Goal: Information Seeking & Learning: Learn about a topic

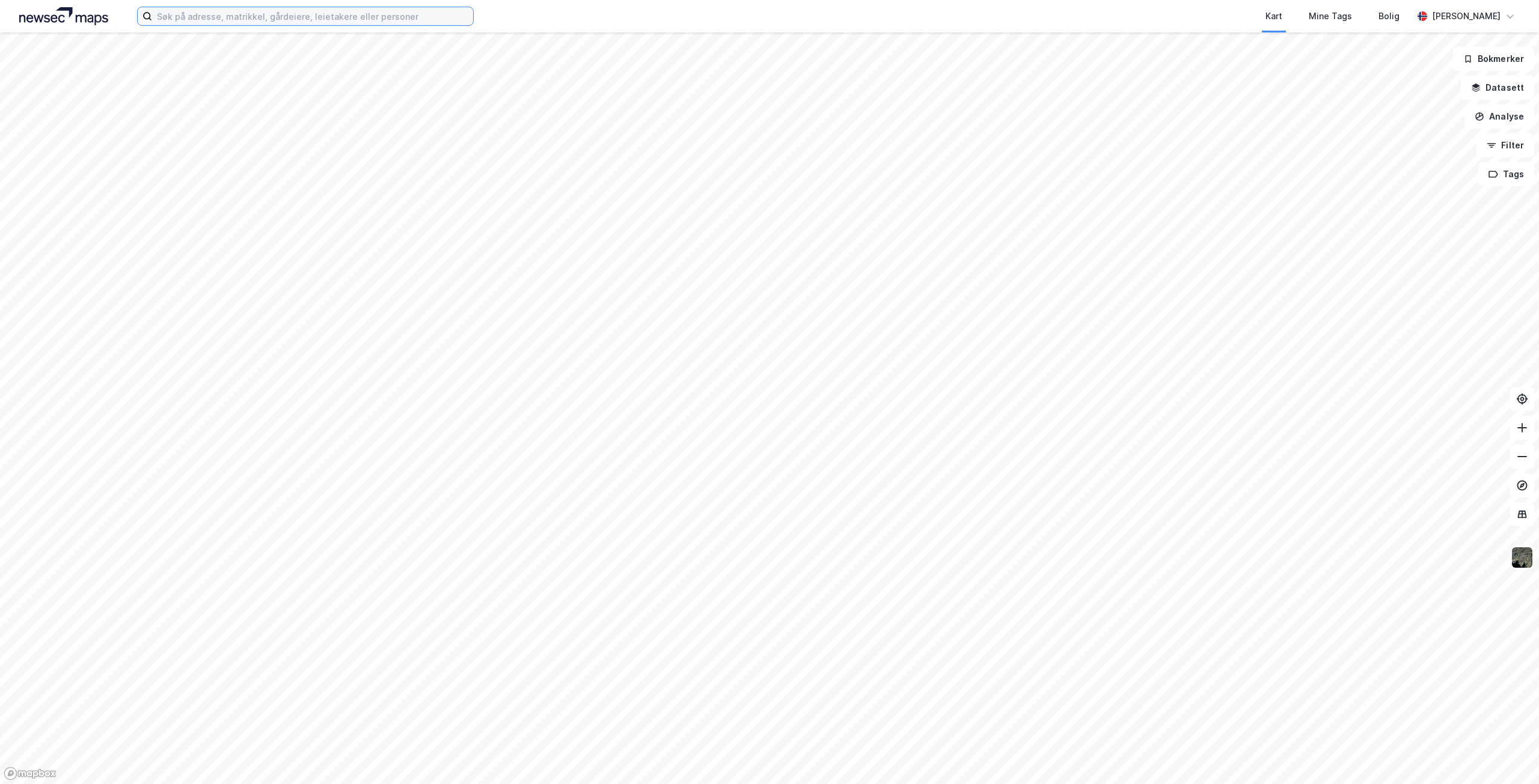
click at [334, 17] on input at bounding box center [313, 16] width 321 height 18
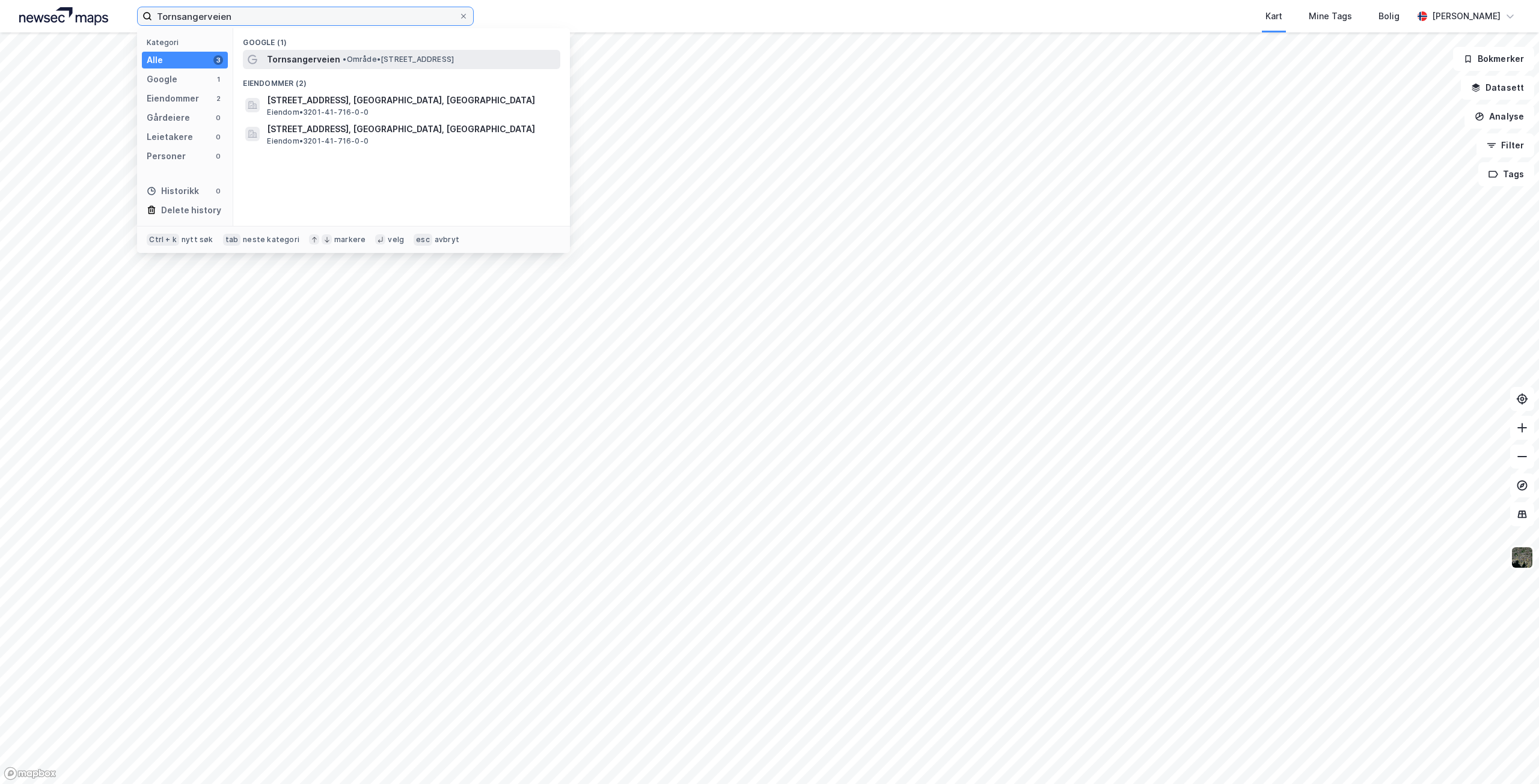
type input "Tornsangerveien"
click at [333, 57] on span "Tornsangerveien" at bounding box center [303, 60] width 74 height 15
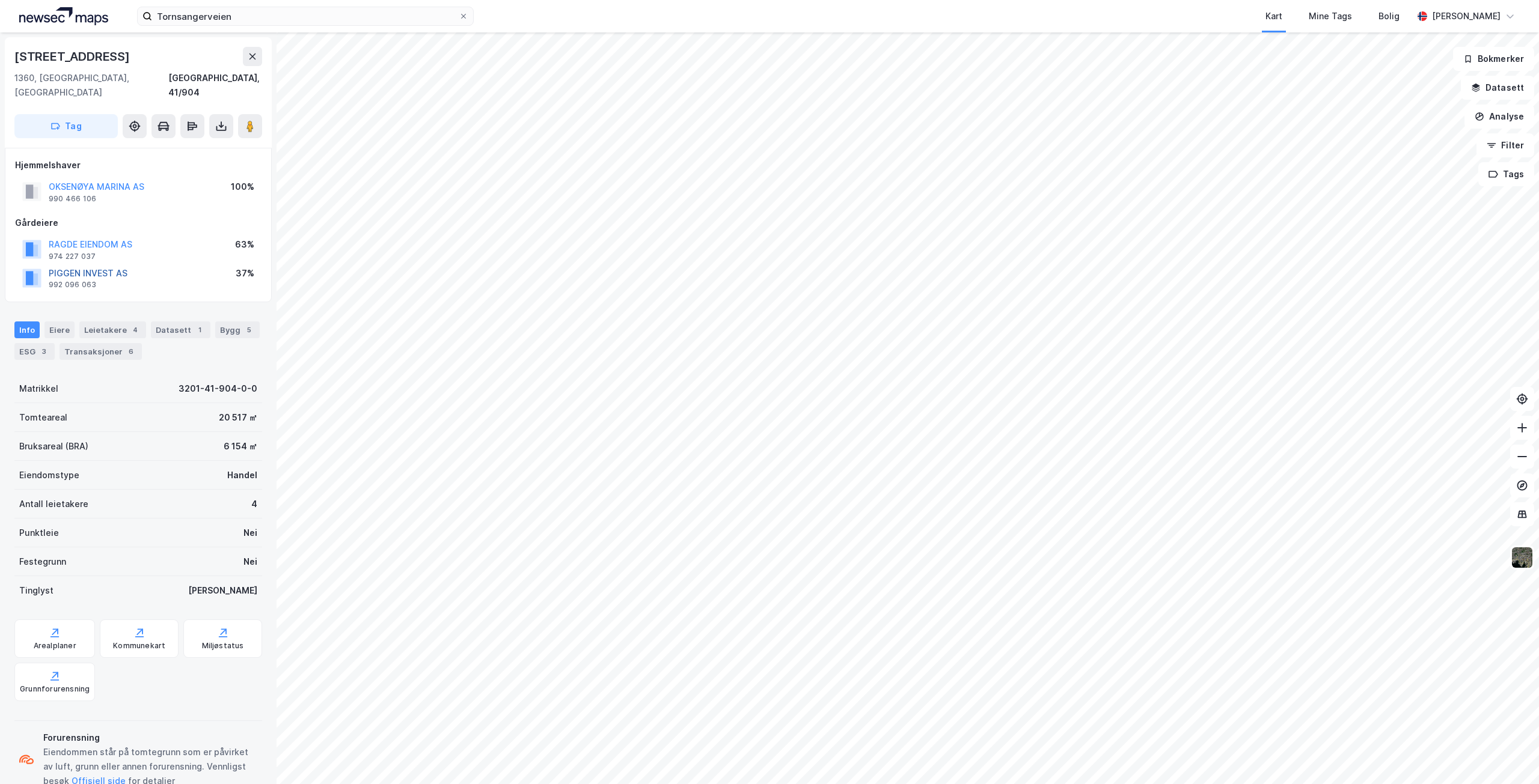
click at [0, 0] on button "PIGGEN INVEST AS" at bounding box center [0, 0] width 0 height 0
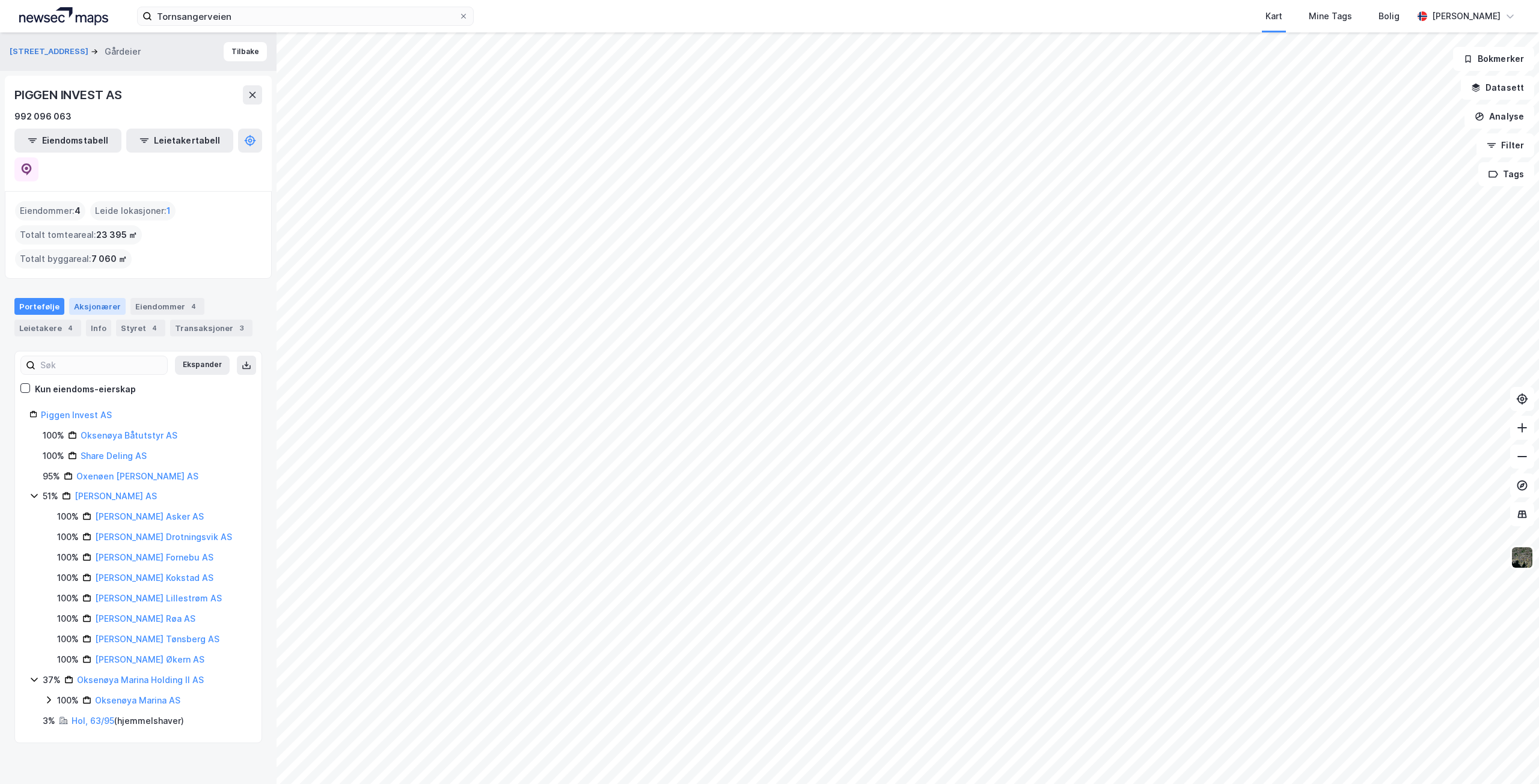
click at [84, 298] on div "Aksjonærer" at bounding box center [97, 306] width 57 height 17
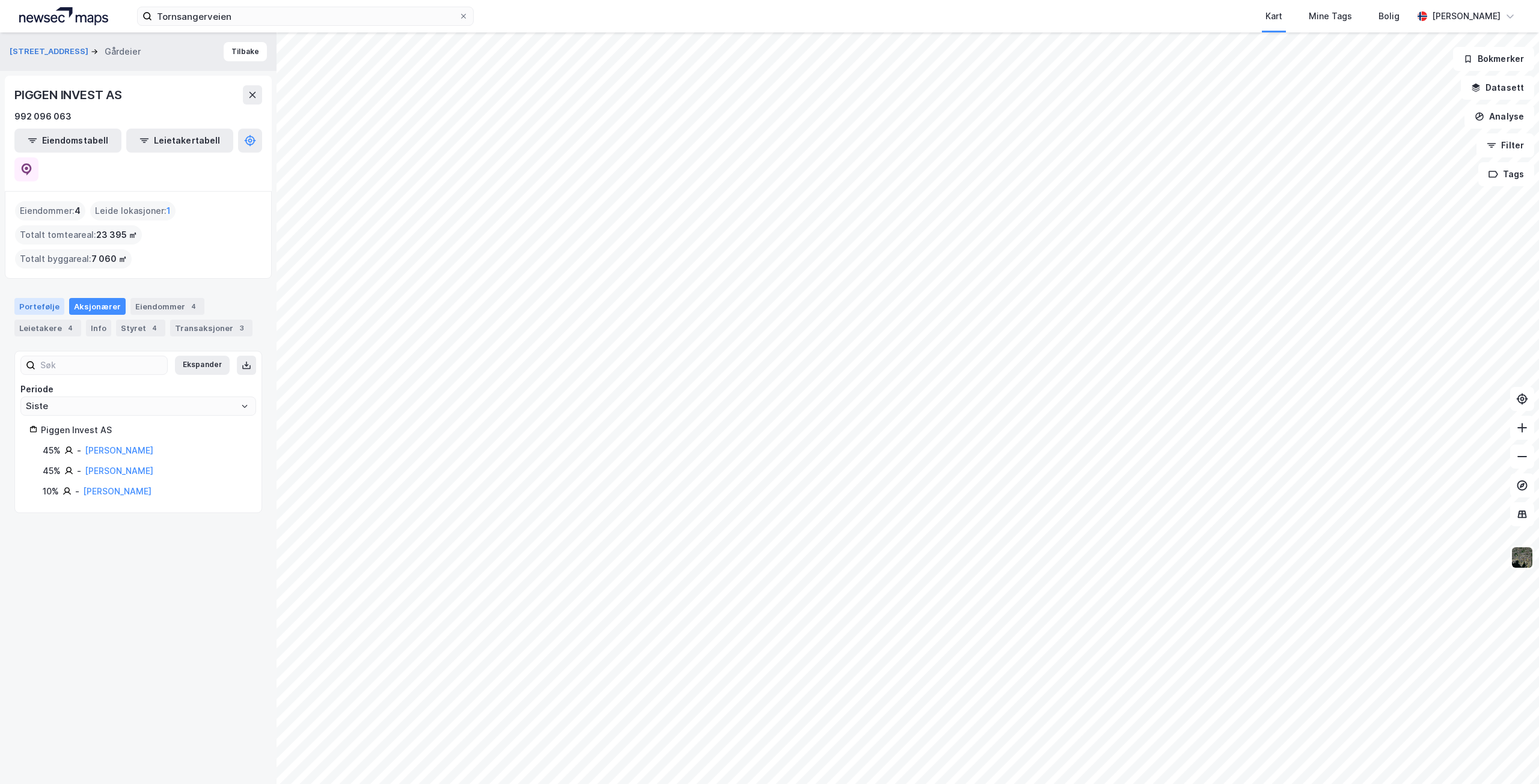
click at [45, 298] on div "Portefølje" at bounding box center [40, 306] width 50 height 17
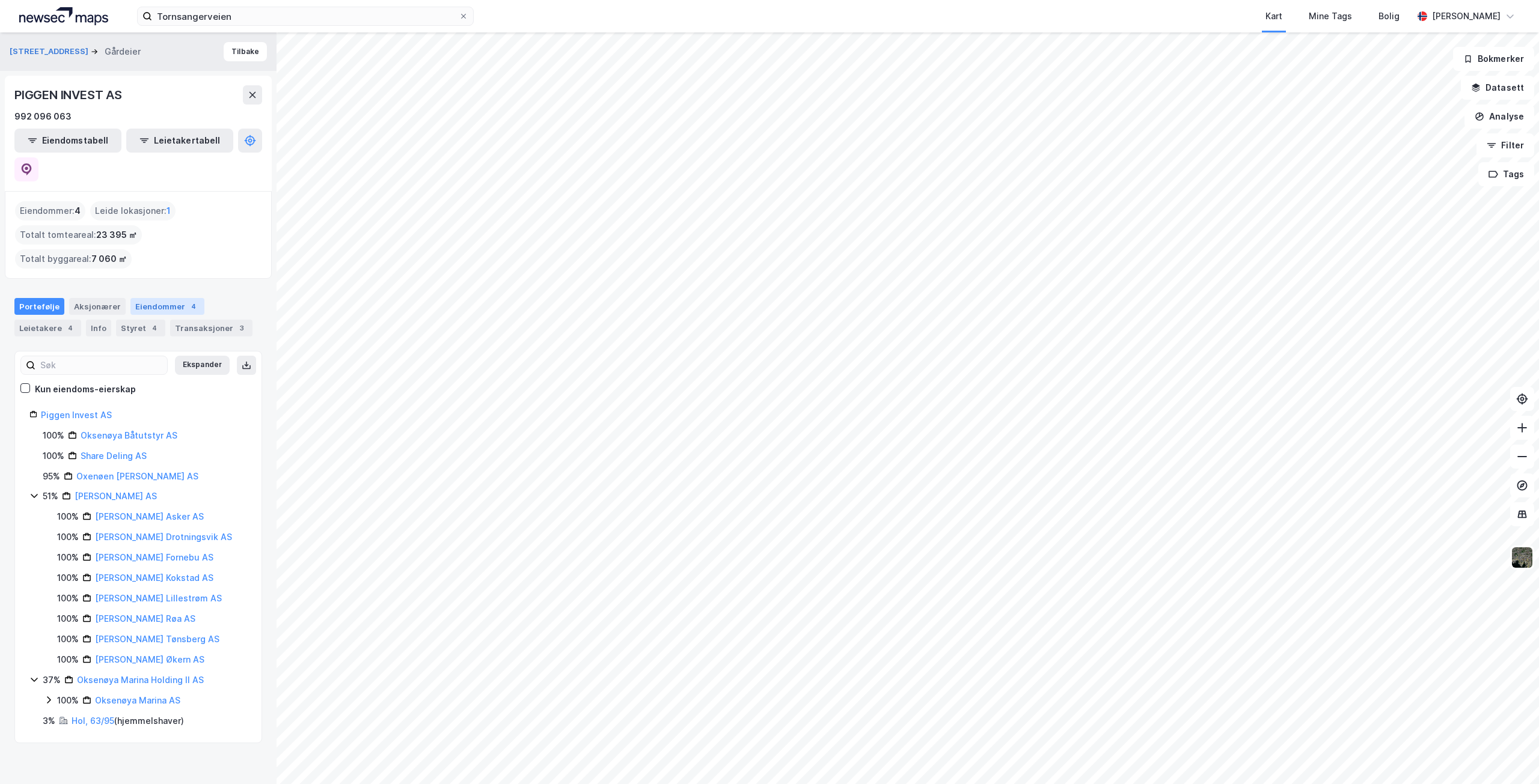
click at [150, 298] on div "Eiendommer 4" at bounding box center [168, 306] width 74 height 17
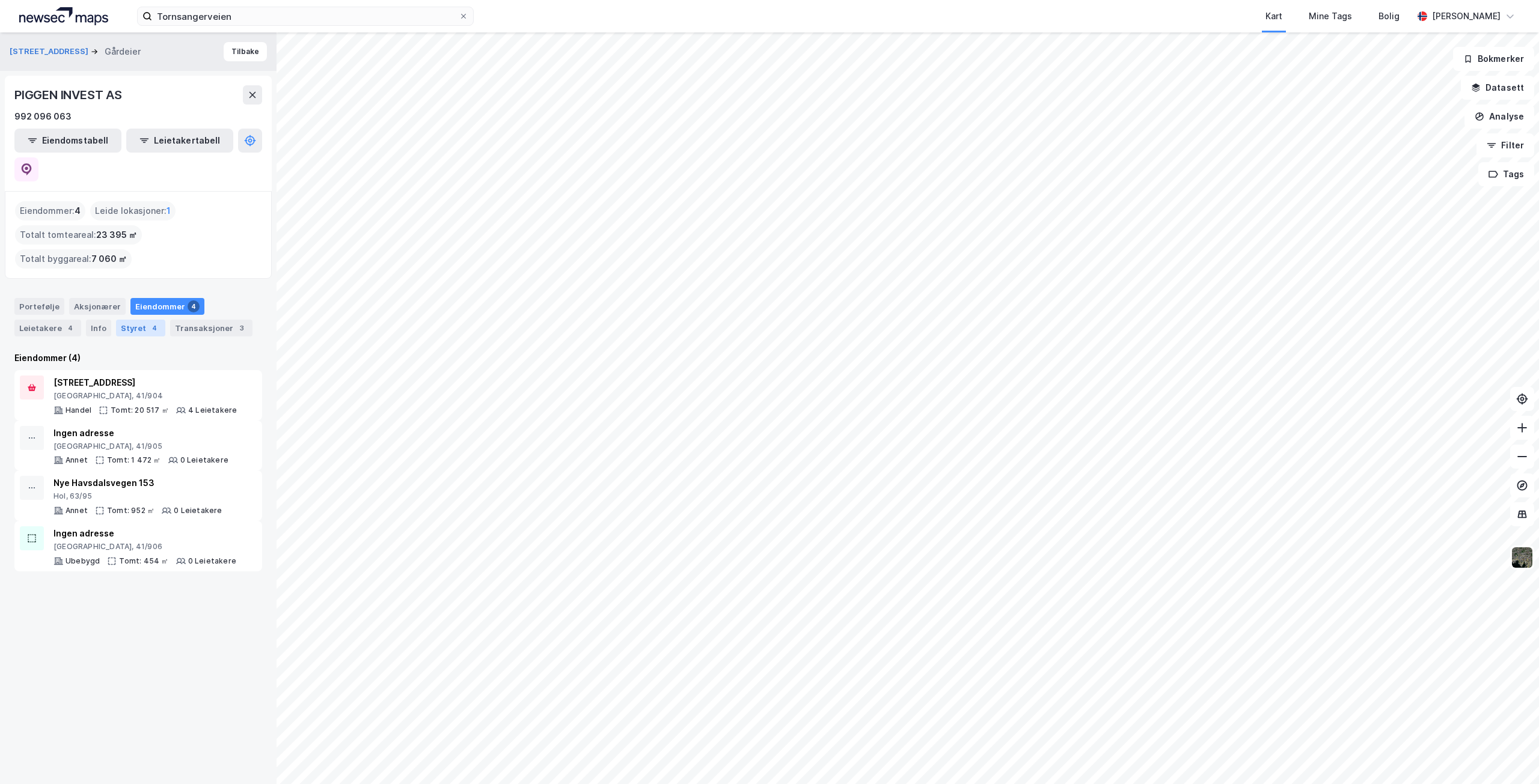
click at [129, 320] on div "Styret 4" at bounding box center [140, 328] width 49 height 17
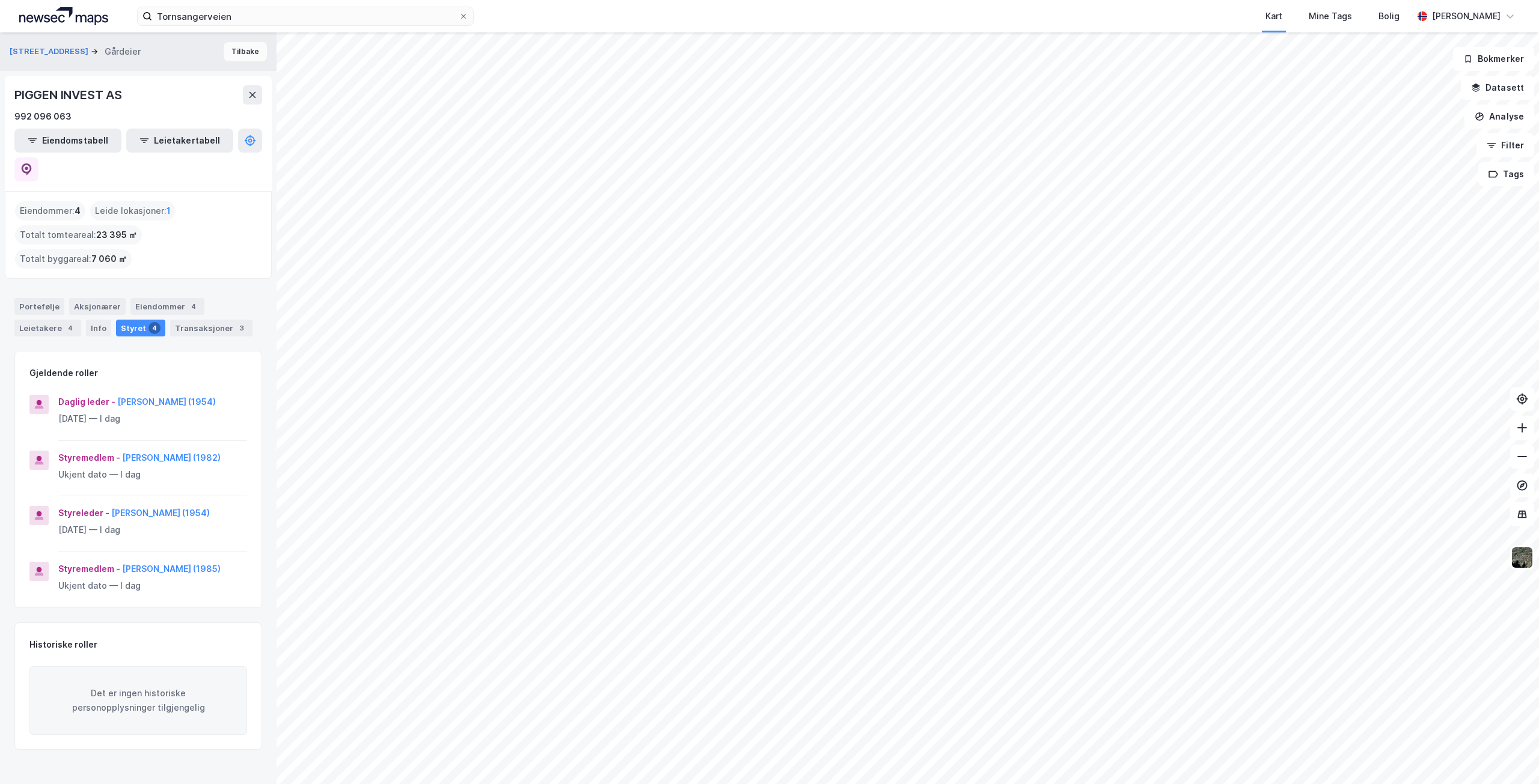
click at [232, 47] on button "Tilbake" at bounding box center [245, 52] width 43 height 19
